Goal: Navigation & Orientation: Find specific page/section

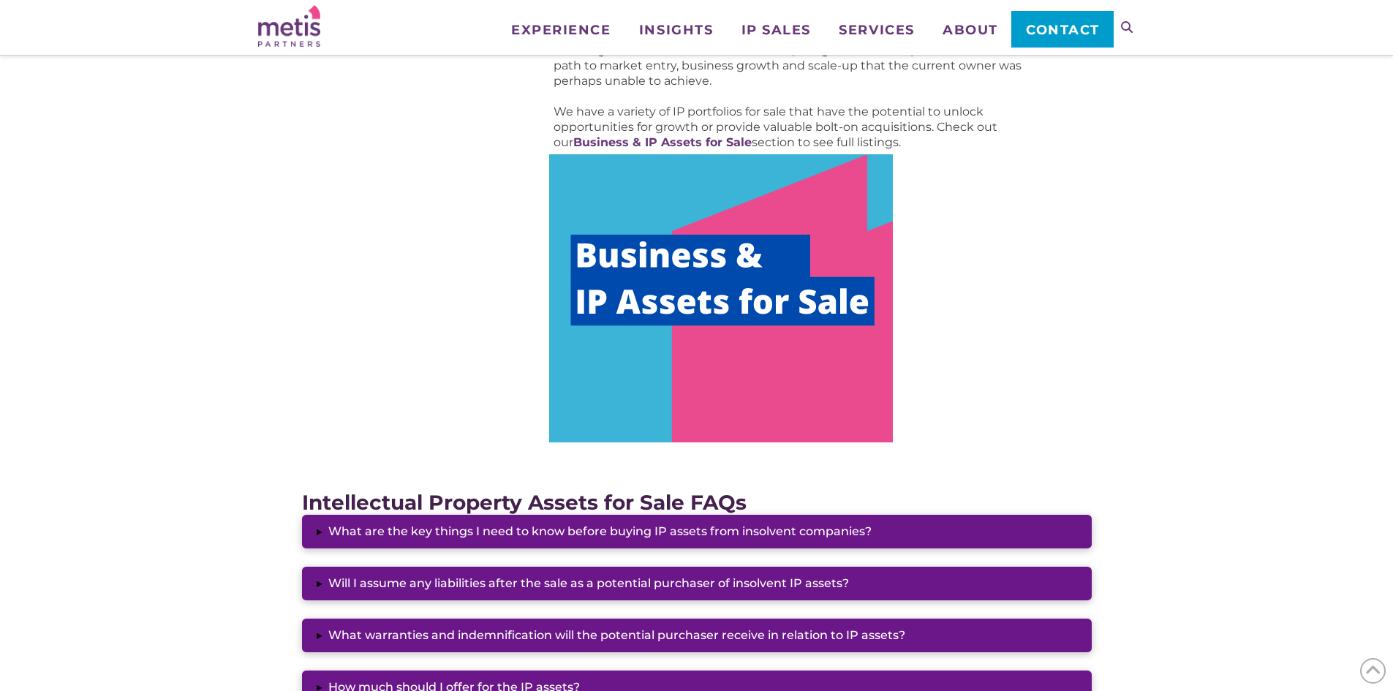
scroll to position [804, 0]
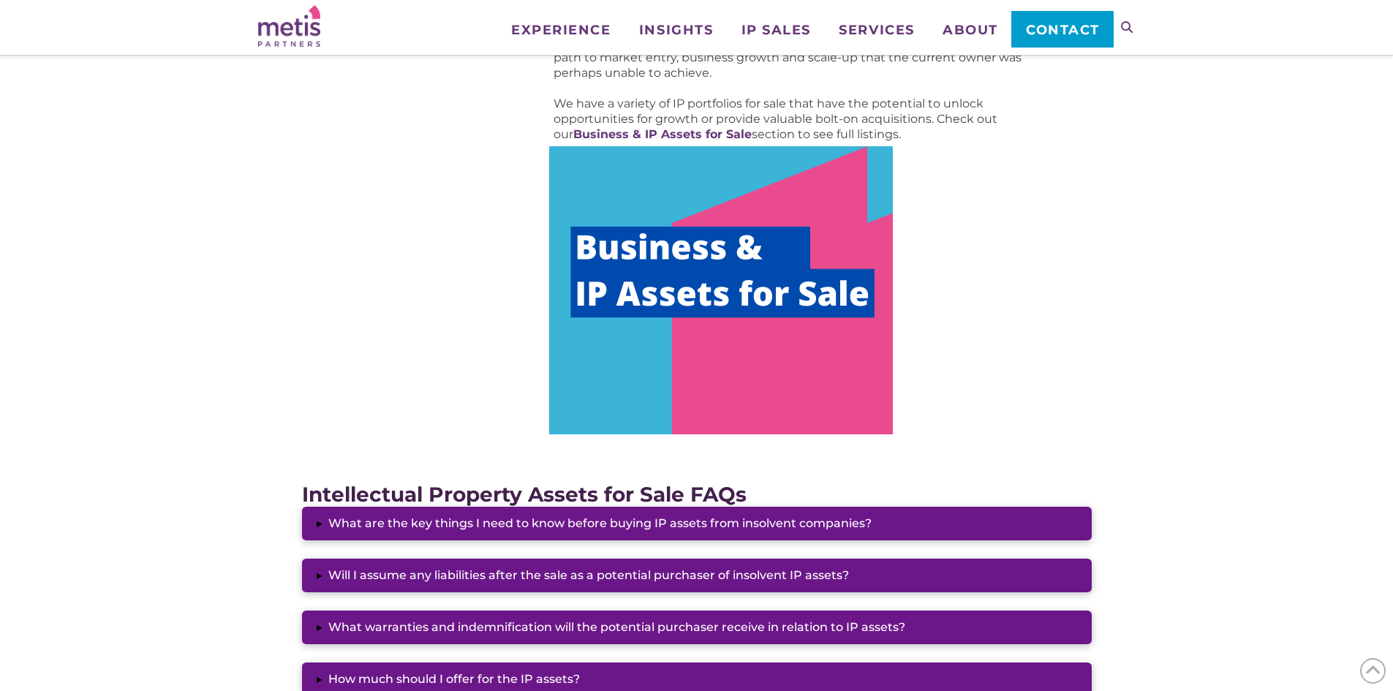
click at [694, 246] on img at bounding box center [721, 290] width 344 height 288
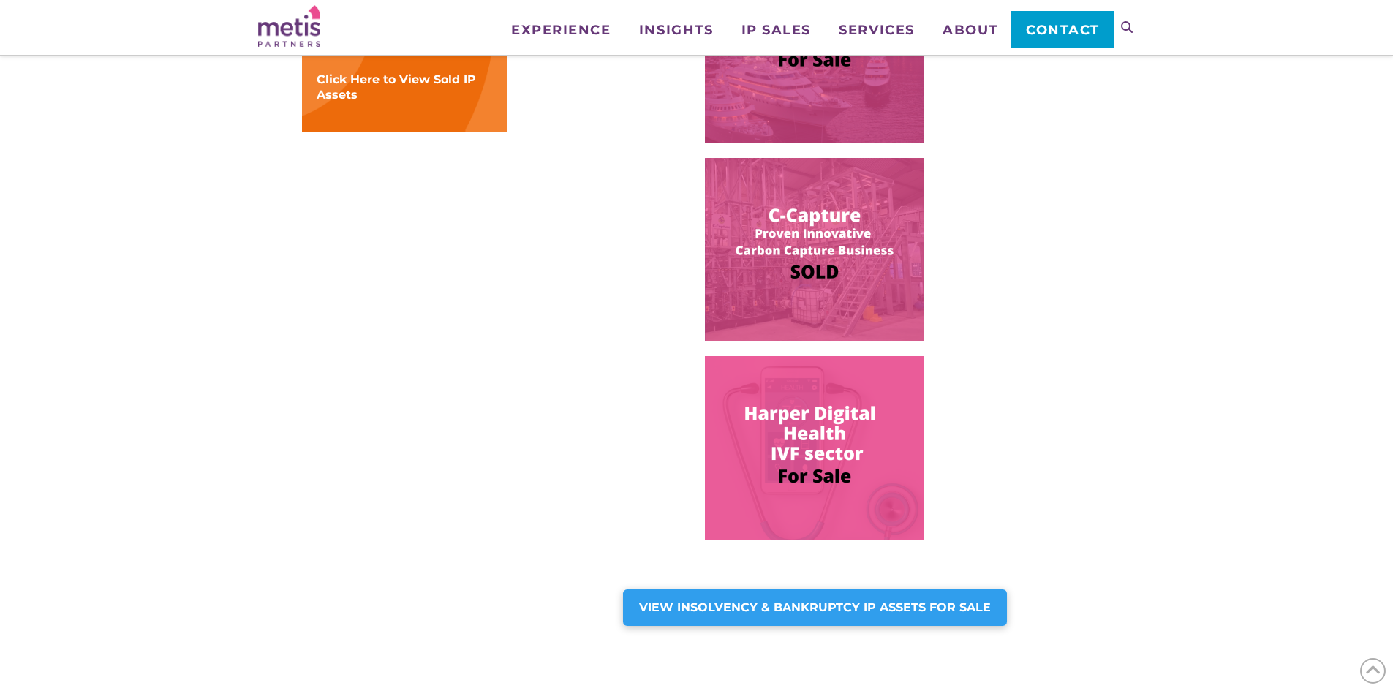
scroll to position [877, 0]
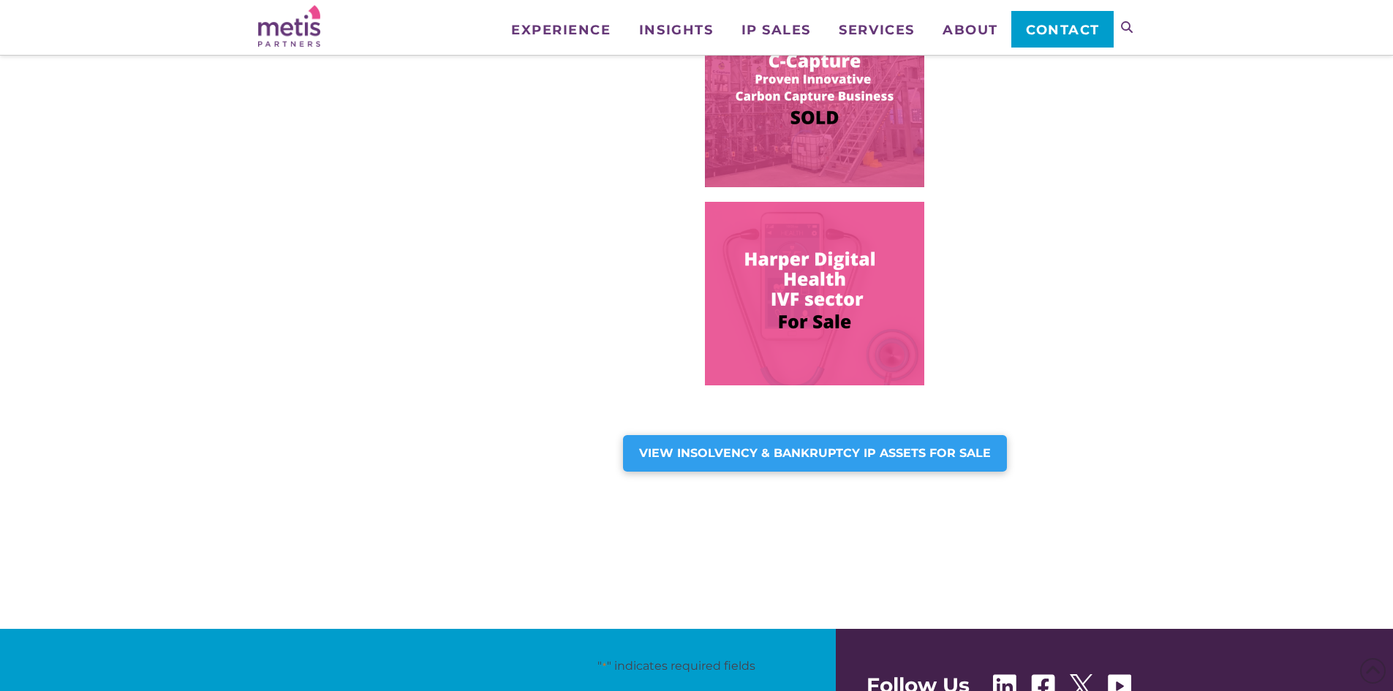
click at [807, 271] on img at bounding box center [814, 294] width 219 height 184
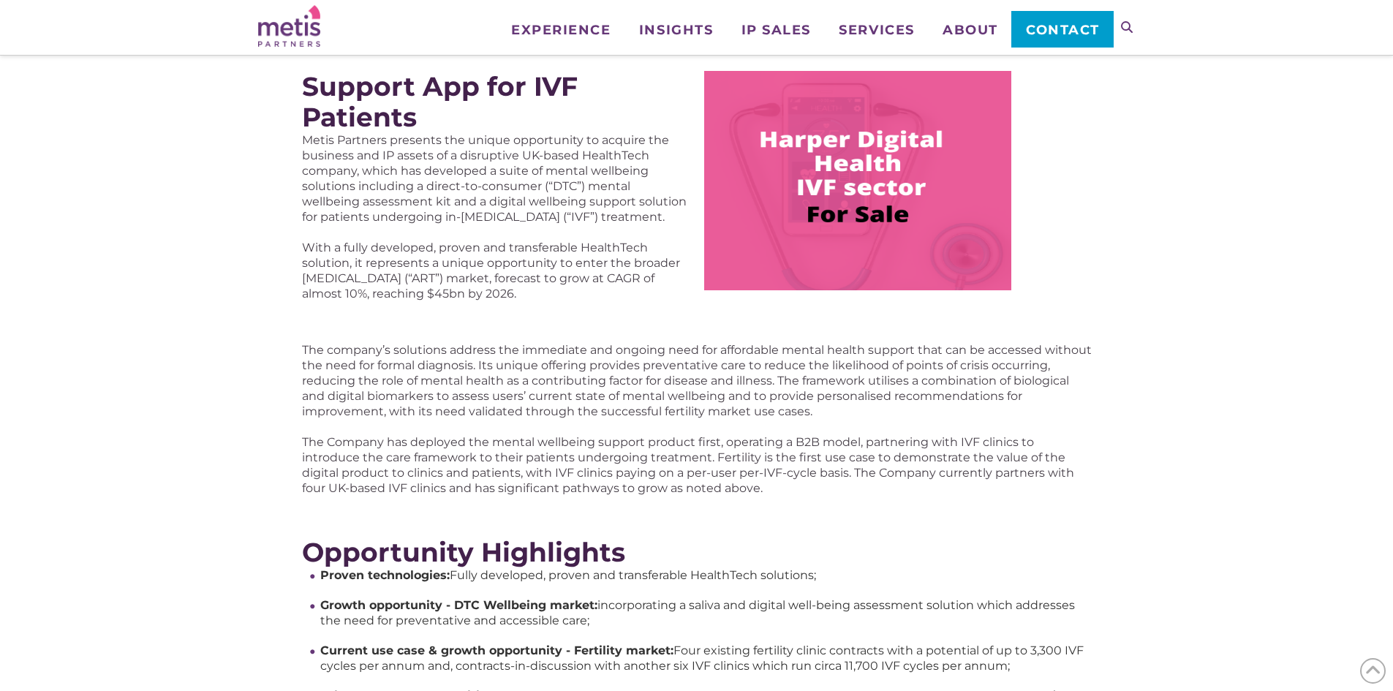
scroll to position [292, 0]
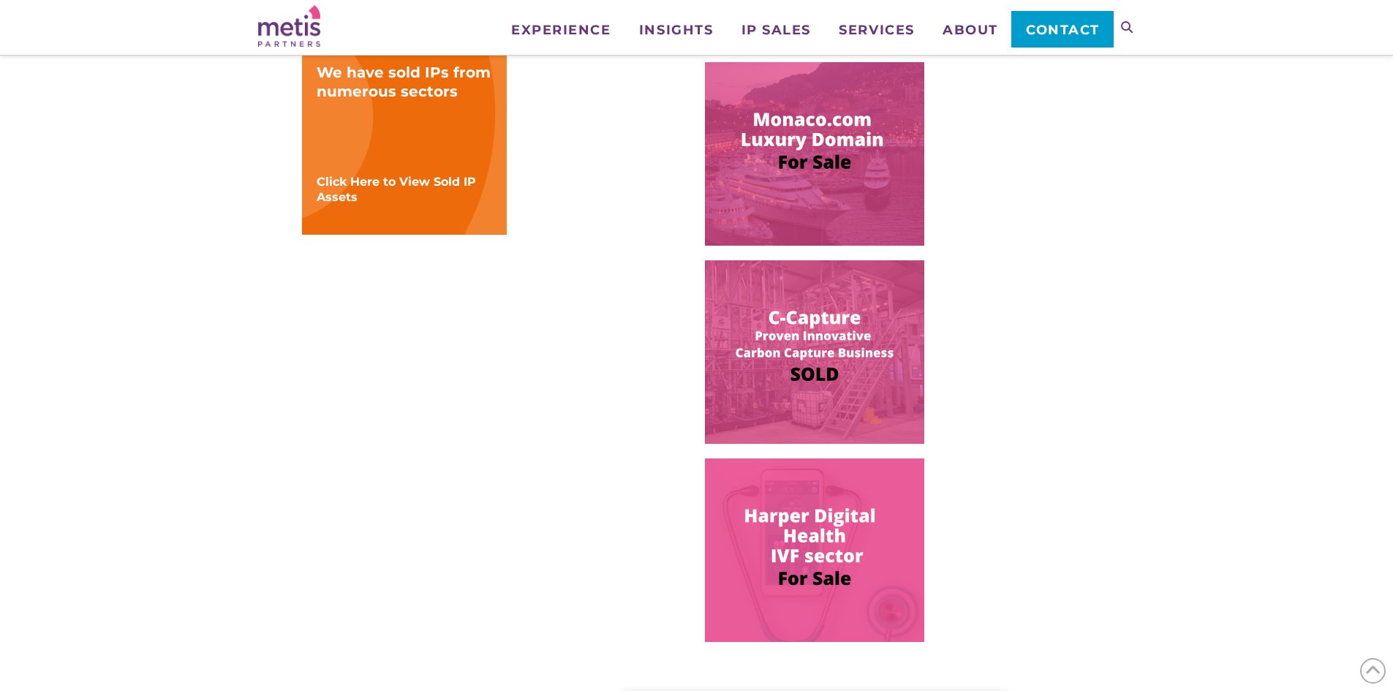
scroll to position [658, 0]
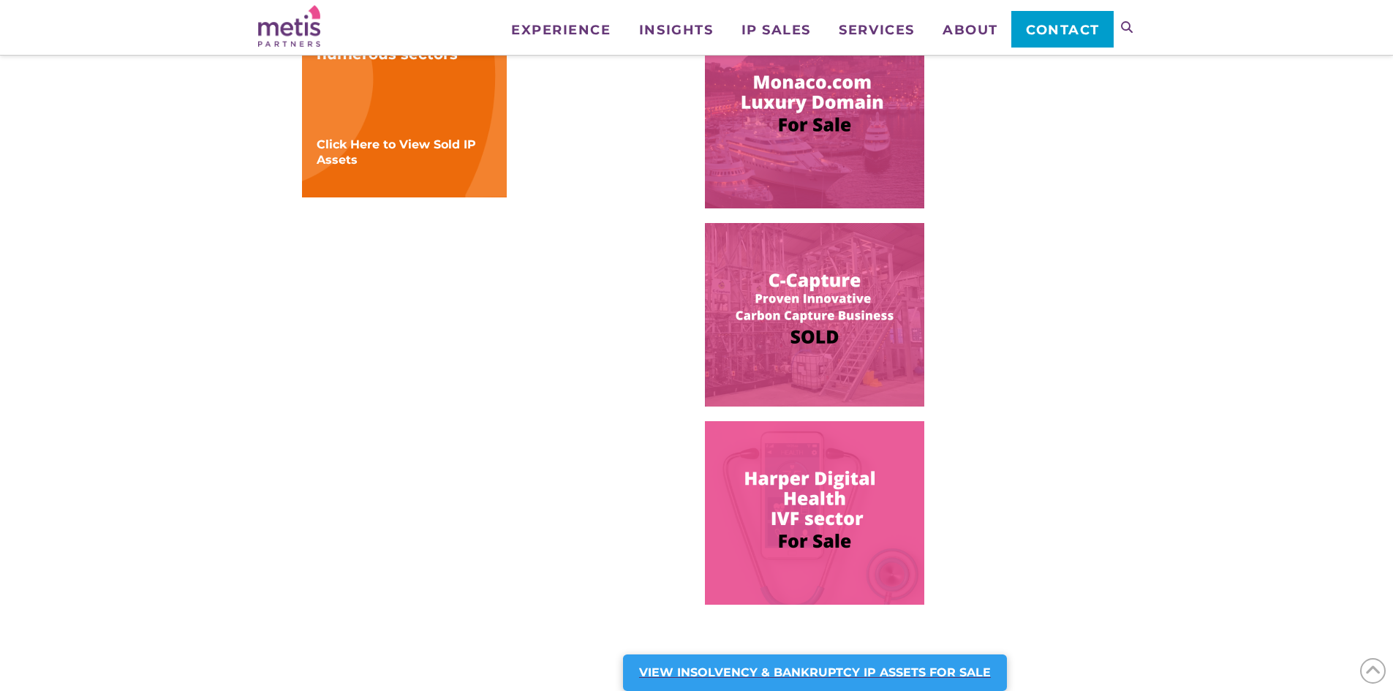
click at [793, 671] on strong "VIEW INSOLVENCY & BANKRUPTCY IP ASSETS FOR SALE" at bounding box center [815, 672] width 352 height 14
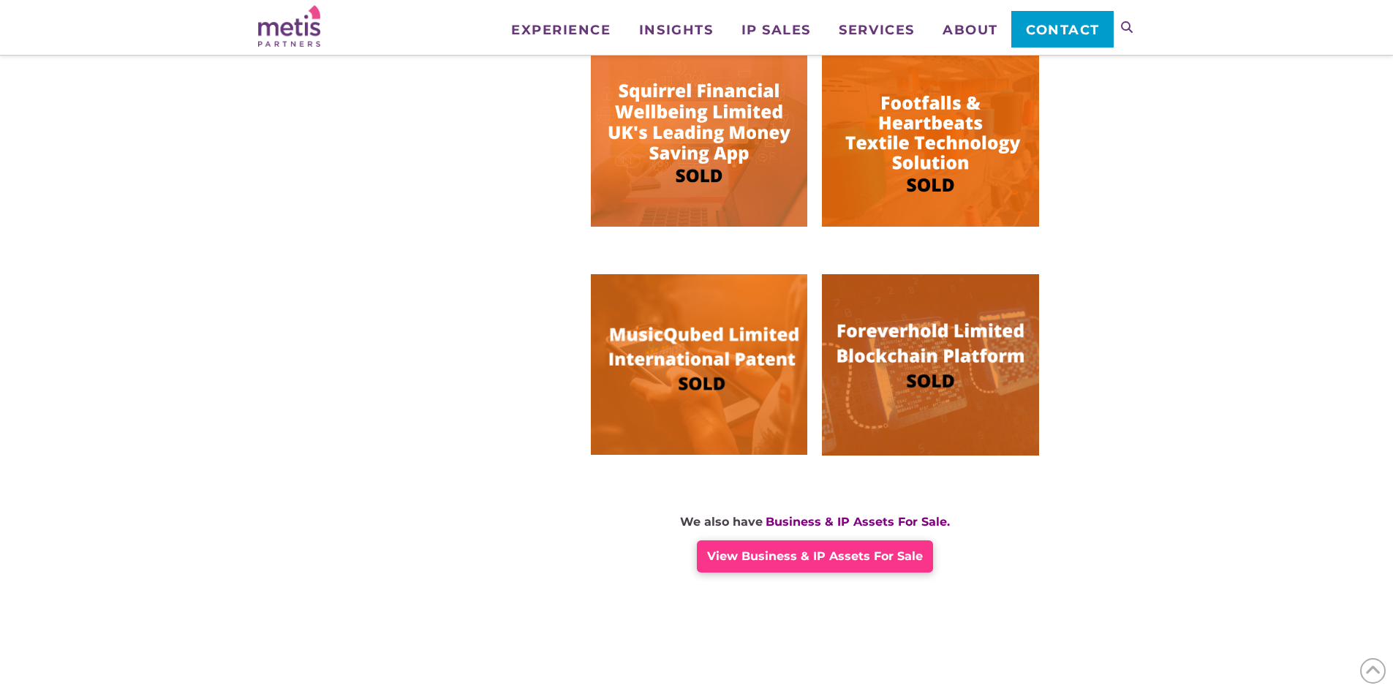
scroll to position [951, 0]
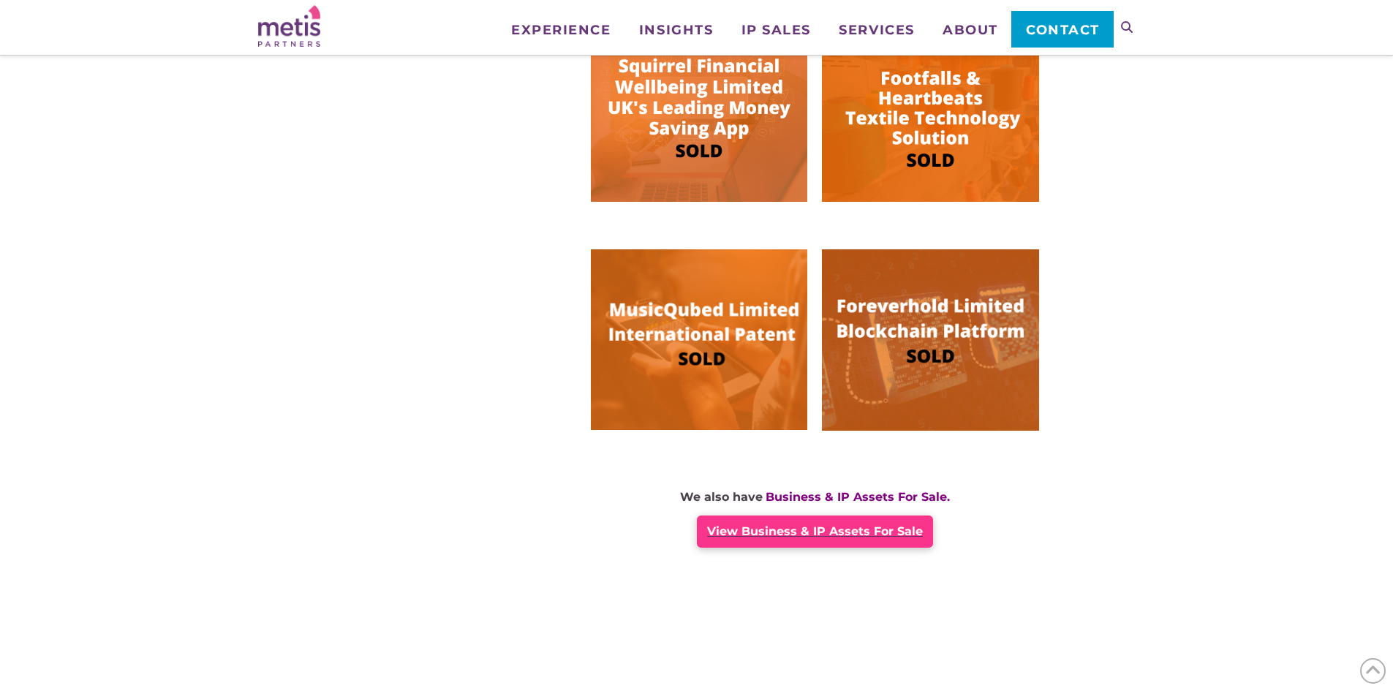
click at [809, 532] on span "View Business & IP Assets For Sale" at bounding box center [815, 531] width 216 height 14
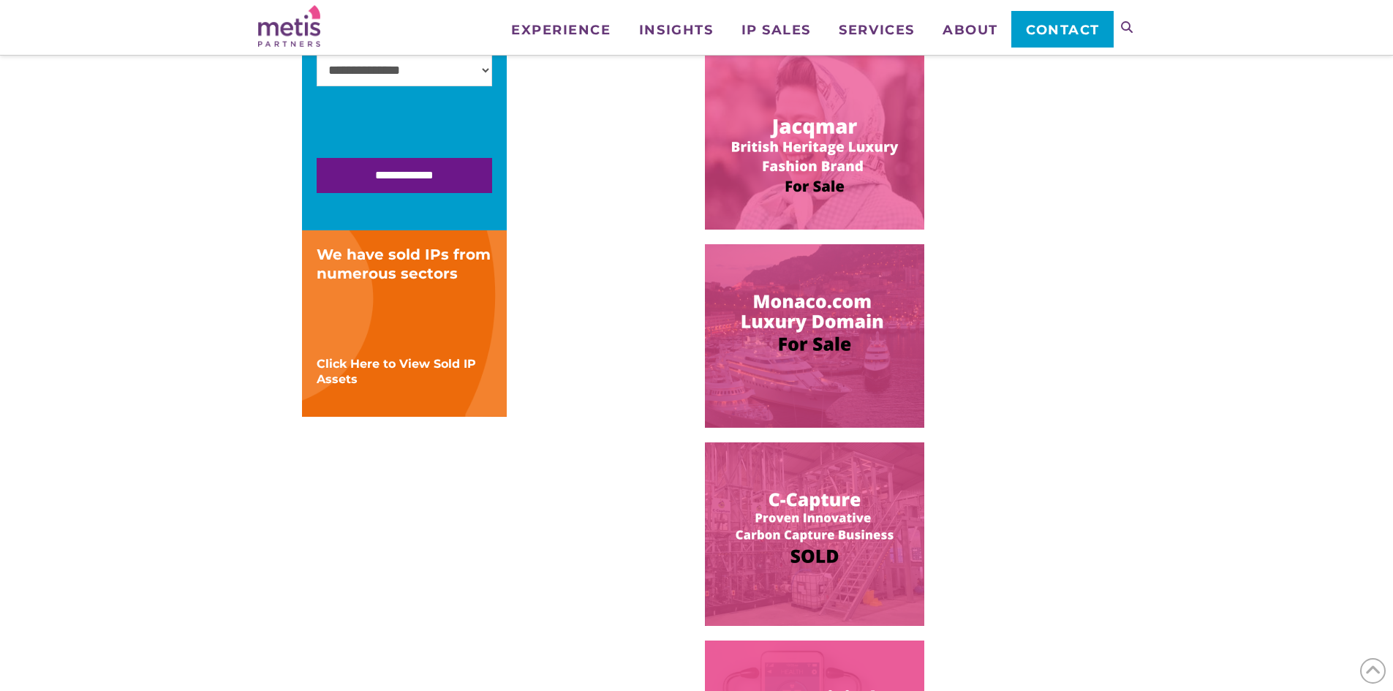
scroll to position [219, 0]
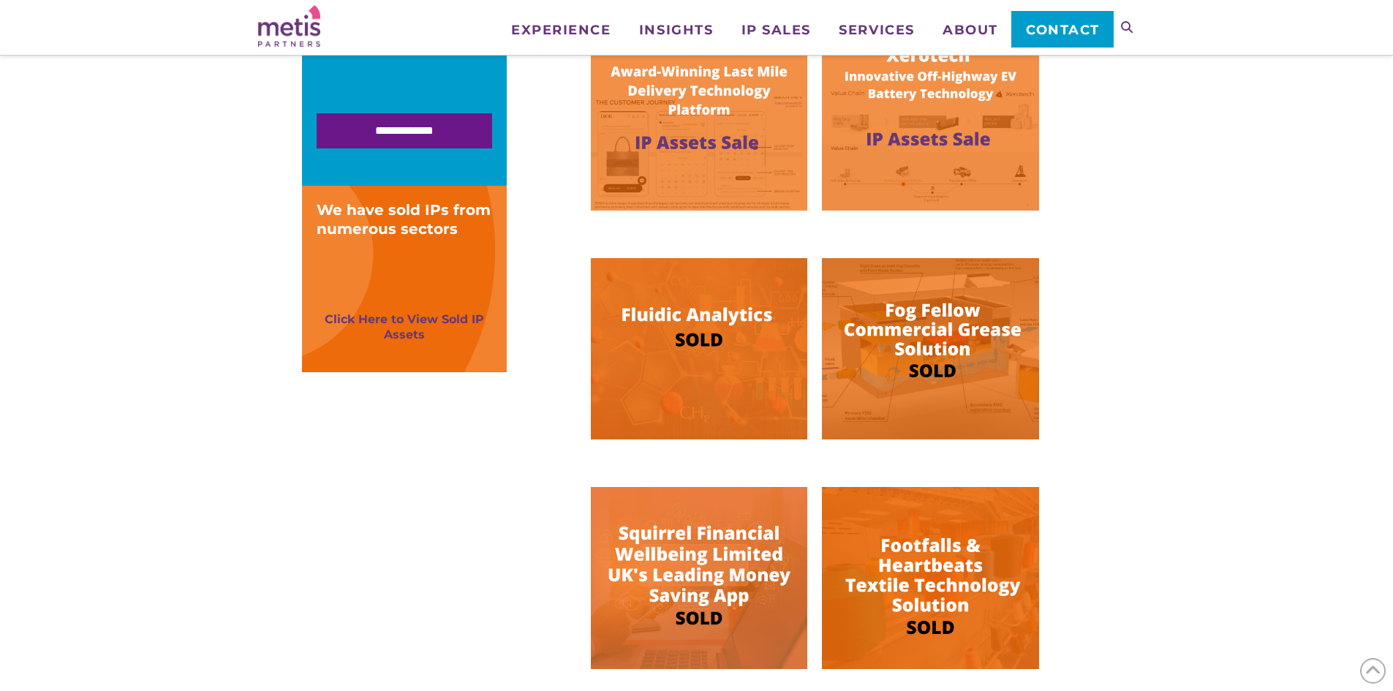
scroll to position [45, 0]
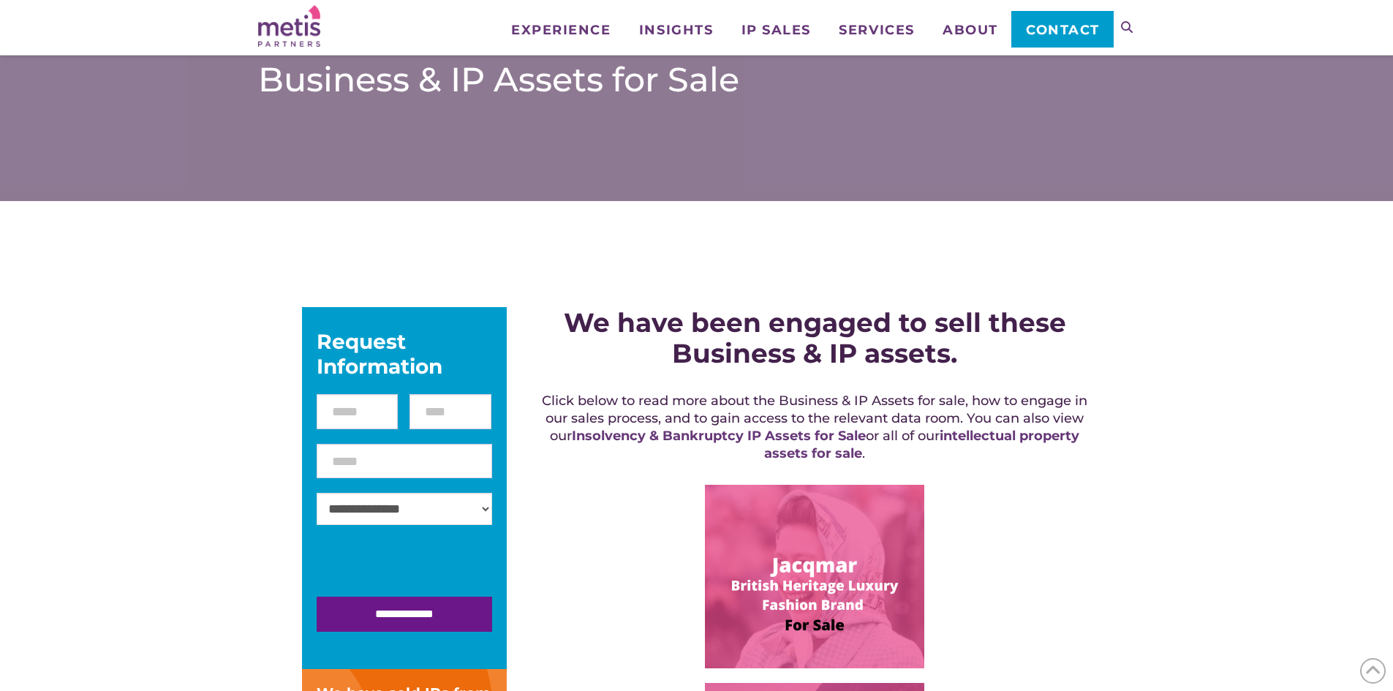
scroll to position [658, 0]
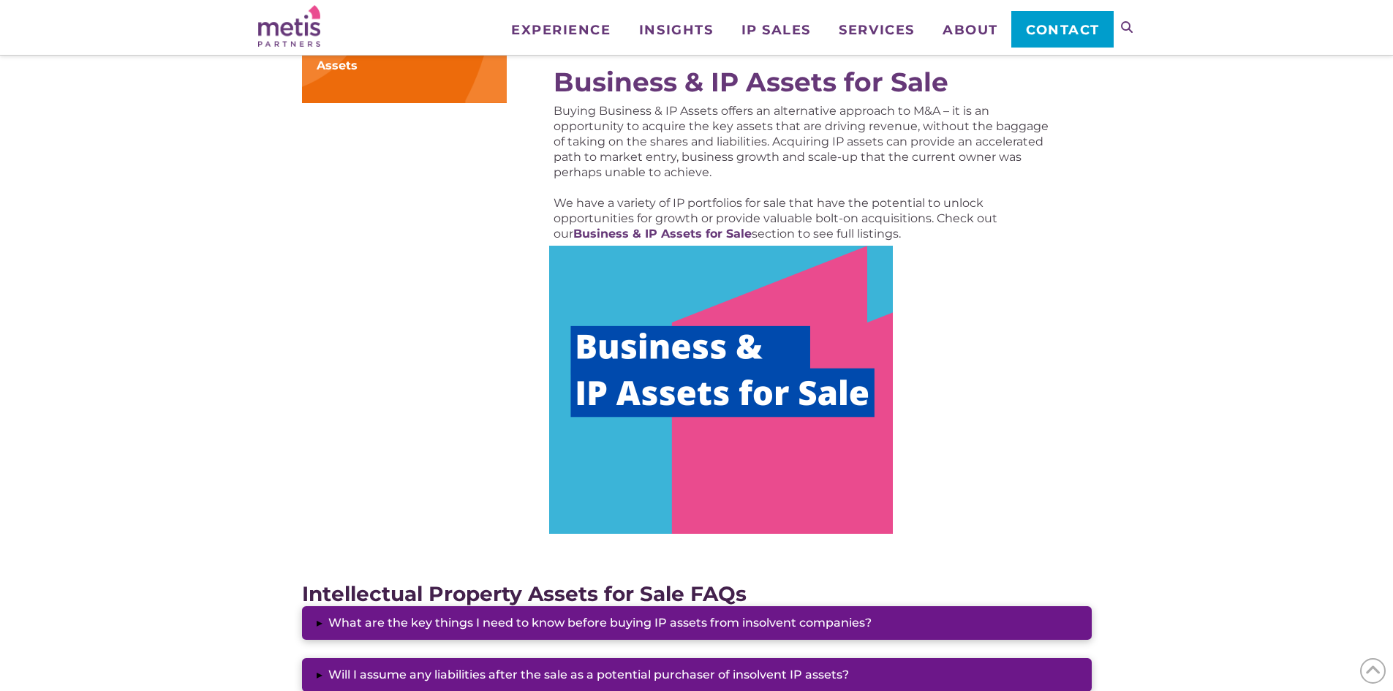
scroll to position [498, 0]
